Goal: Task Accomplishment & Management: Complete application form

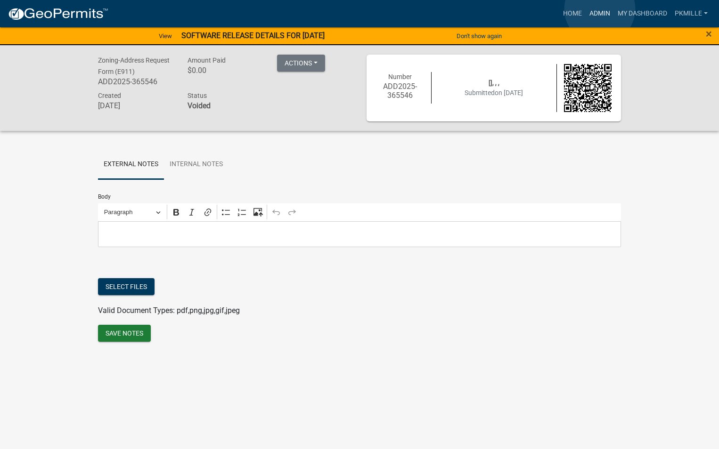
click at [600, 9] on link "Admin" at bounding box center [599, 14] width 28 height 18
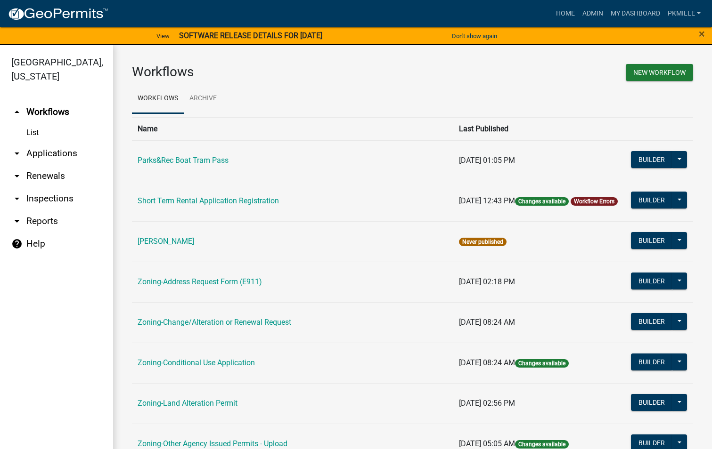
click at [47, 153] on link "arrow_drop_down Applications" at bounding box center [56, 153] width 113 height 23
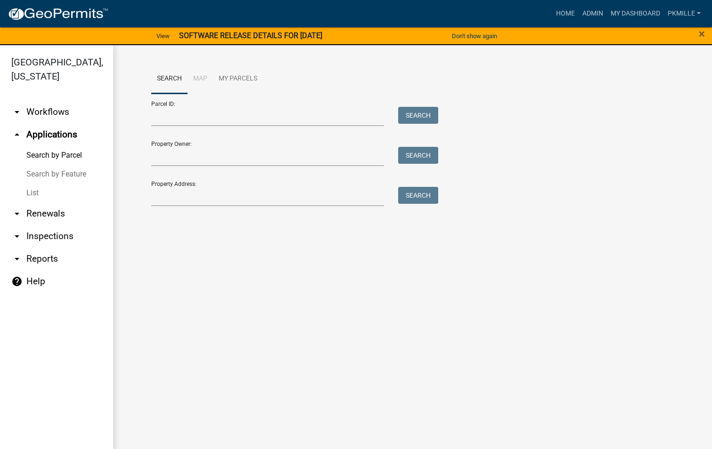
click at [35, 189] on link "List" at bounding box center [56, 193] width 113 height 19
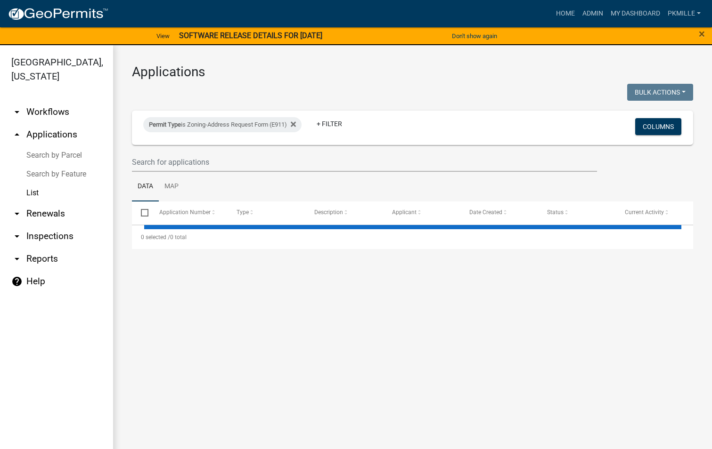
select select "2: 50"
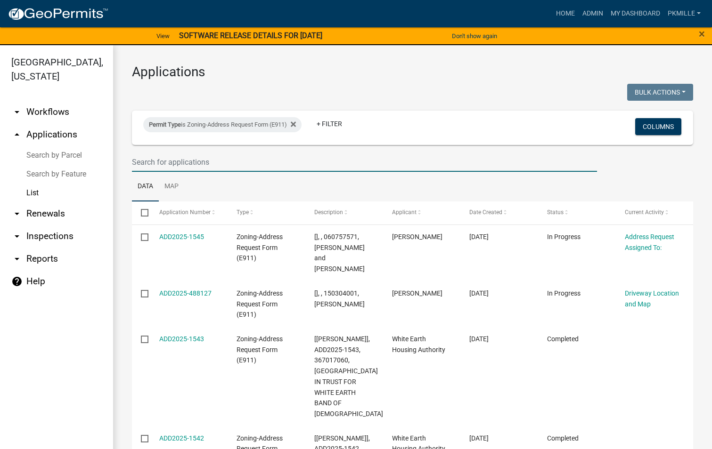
click at [156, 165] on input "text" at bounding box center [364, 162] width 465 height 19
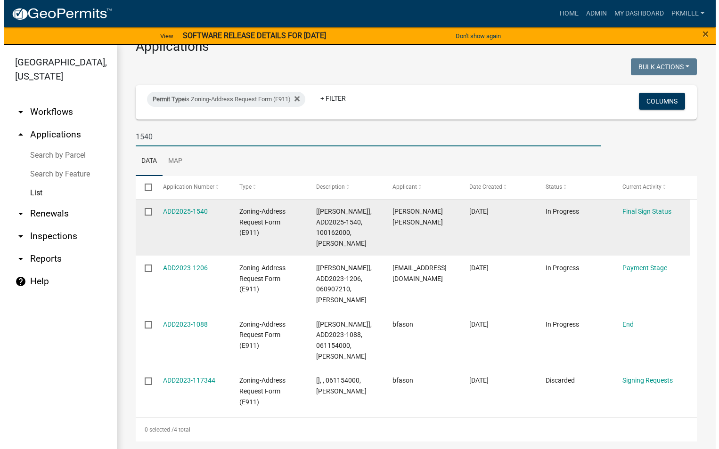
scroll to position [25, 0]
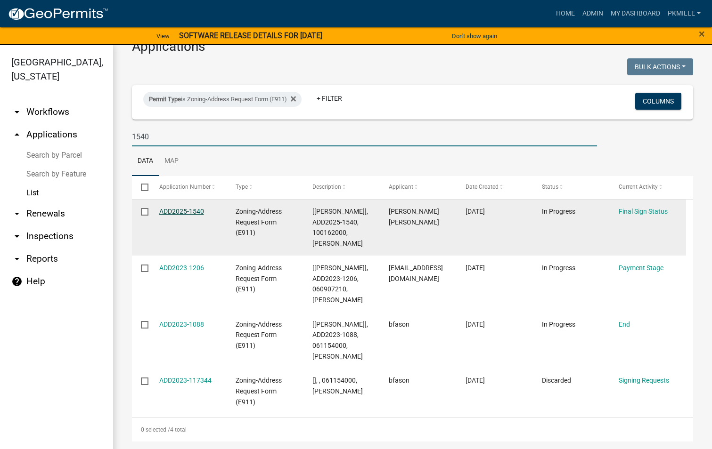
type input "1540"
click at [172, 212] on link "ADD2025-1540" at bounding box center [181, 212] width 45 height 8
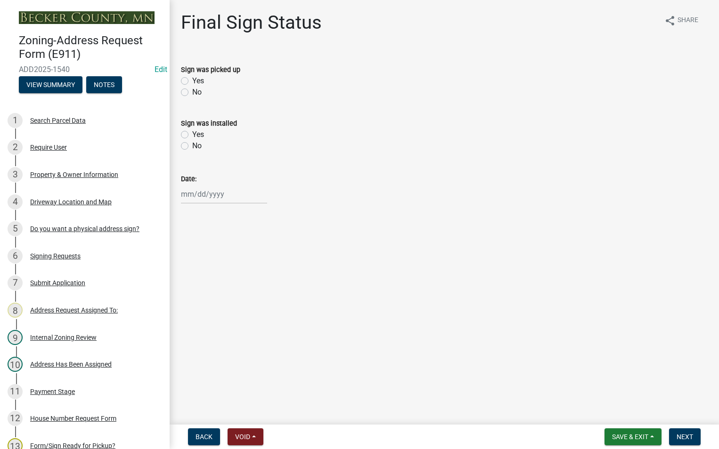
click at [192, 84] on label "Yes" at bounding box center [198, 80] width 12 height 11
click at [192, 81] on input "Yes" at bounding box center [195, 78] width 6 height 6
radio input "true"
click at [185, 194] on div at bounding box center [224, 194] width 86 height 19
select select "10"
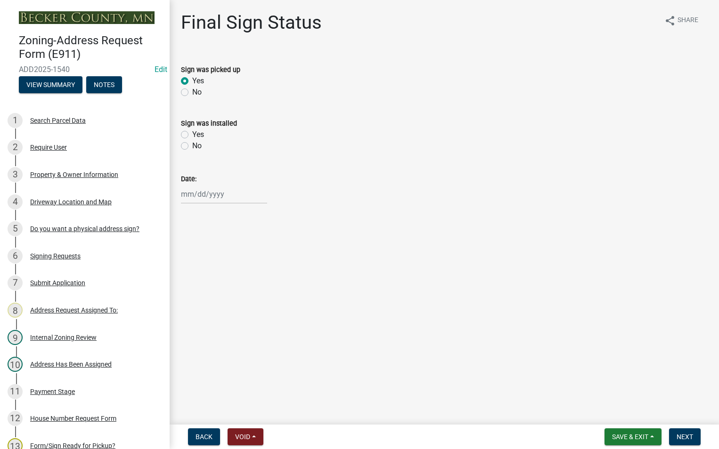
select select "2025"
click at [208, 261] on div "7" at bounding box center [205, 259] width 15 height 15
type input "[DATE]"
click at [648, 437] on span "Save & Exit" at bounding box center [630, 437] width 36 height 8
click at [623, 391] on button "Save" at bounding box center [623, 390] width 75 height 23
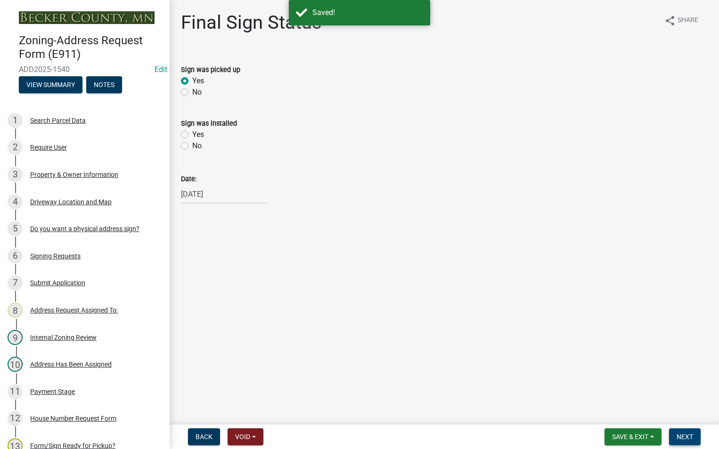
click at [681, 435] on span "Next" at bounding box center [684, 437] width 16 height 8
